Goal: Transaction & Acquisition: Purchase product/service

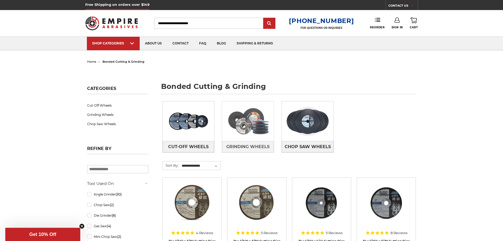
click at [248, 131] on img at bounding box center [248, 121] width 52 height 36
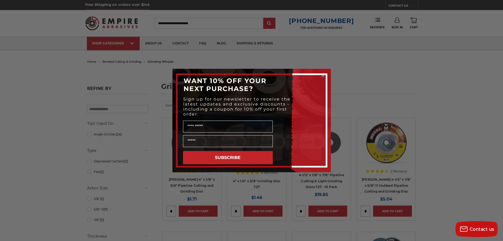
click at [322, 76] on circle "Close dialog" at bounding box center [323, 75] width 5 height 5
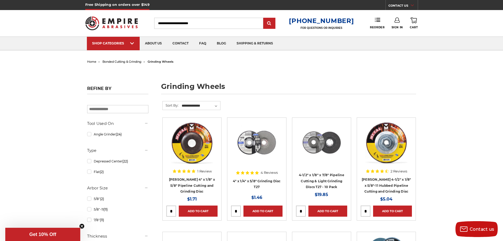
click at [275, 122] on img at bounding box center [257, 142] width 42 height 42
